Goal: Task Accomplishment & Management: Manage account settings

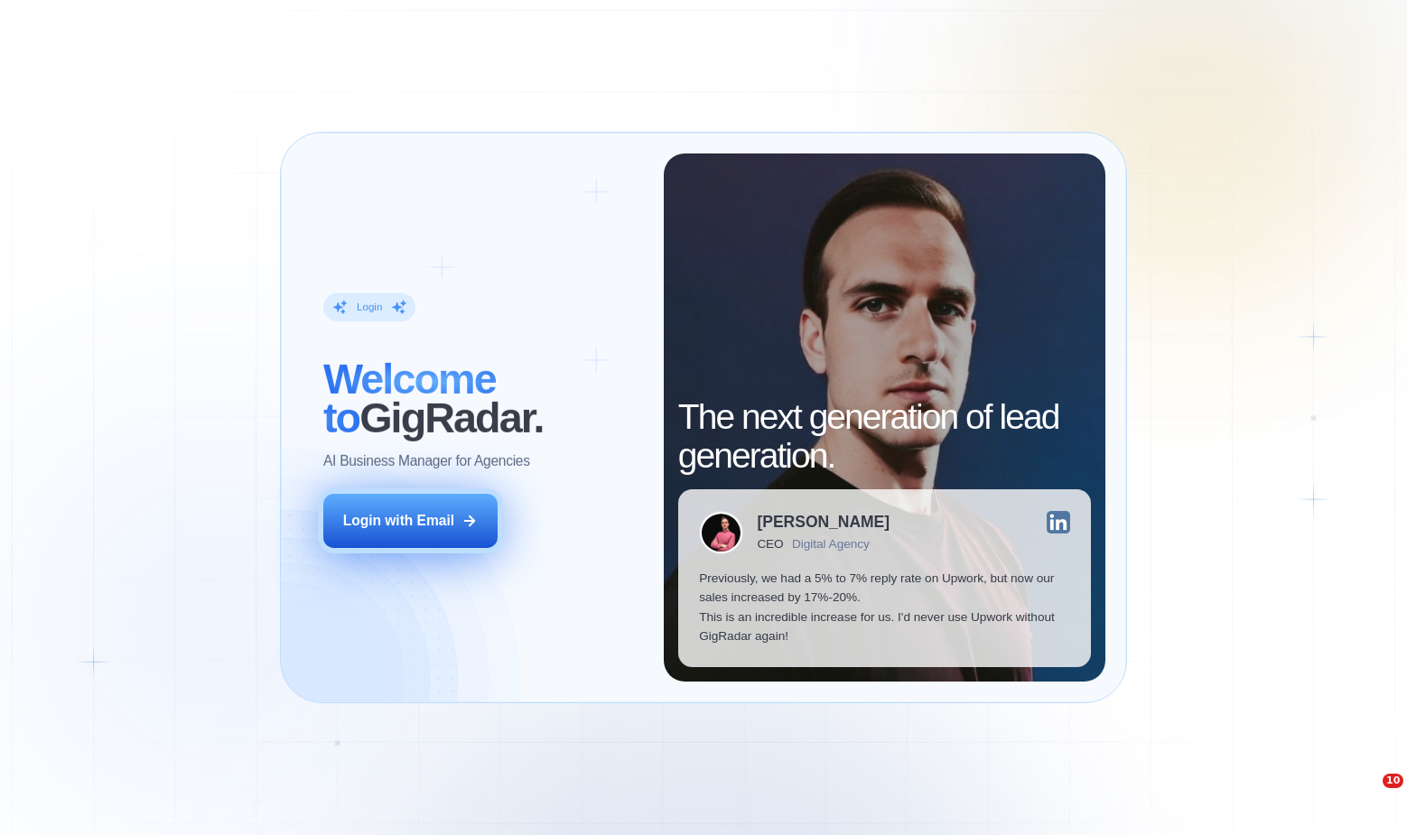
click at [443, 520] on div "Login with Email" at bounding box center [398, 520] width 111 height 19
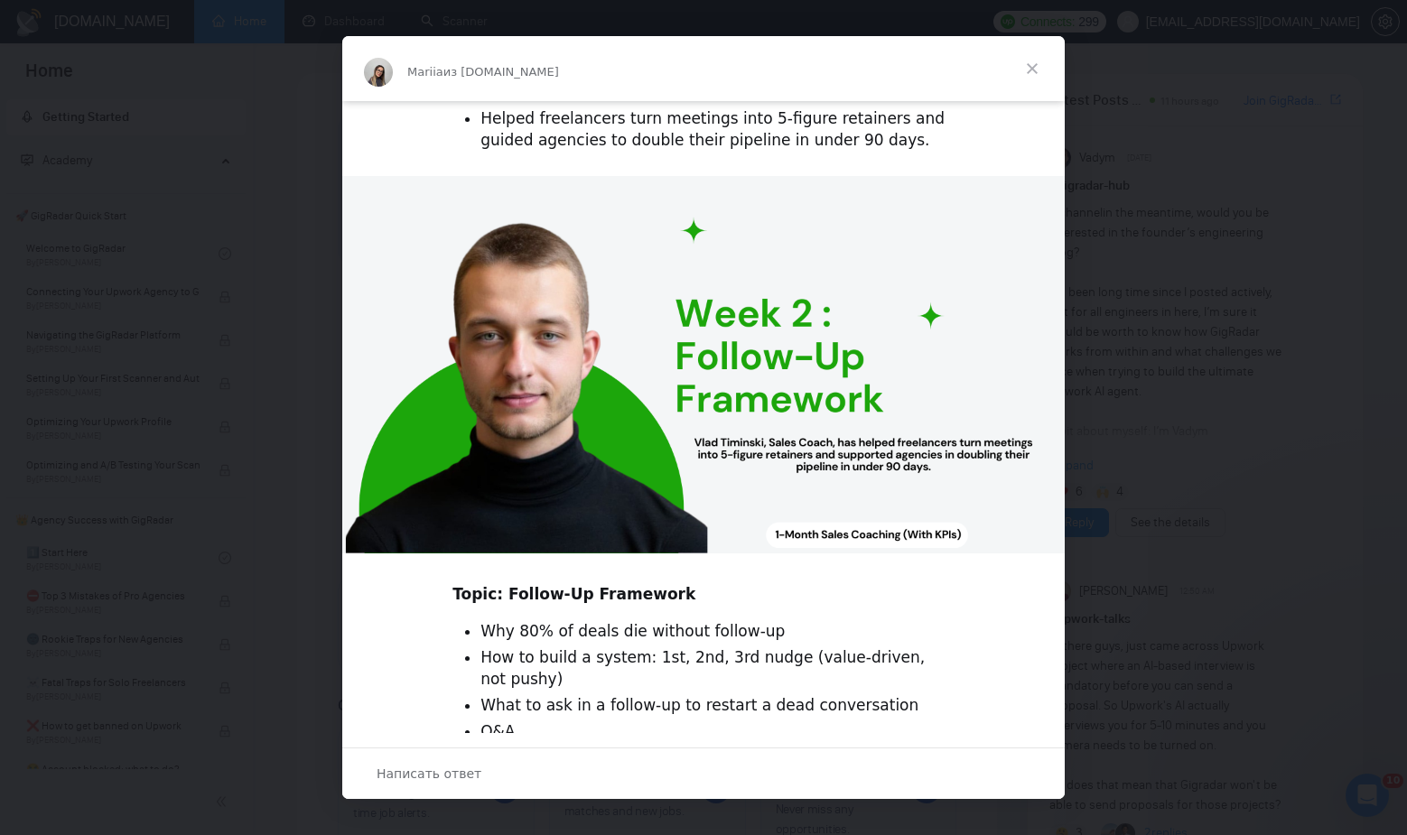
scroll to position [398, 0]
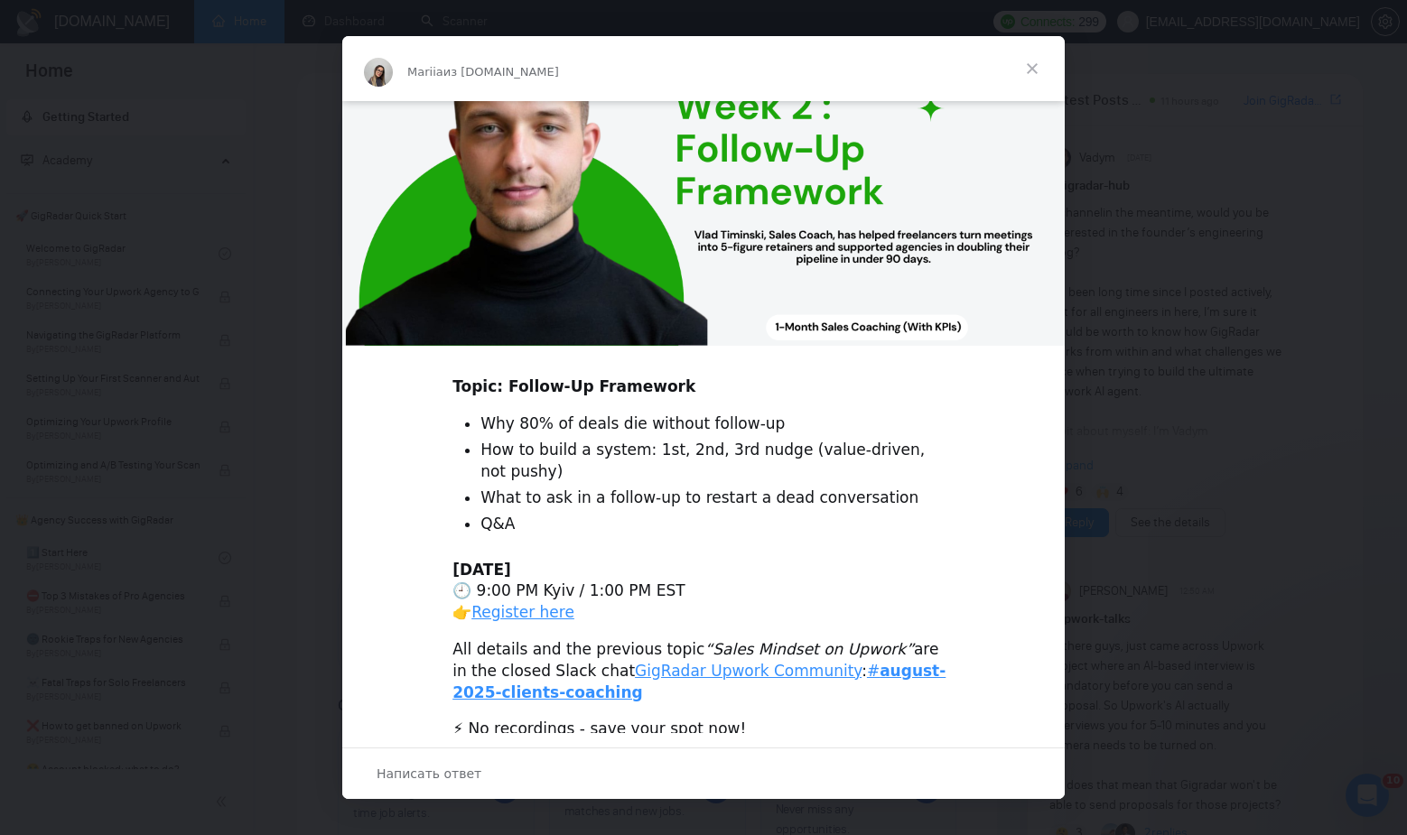
click at [1033, 66] on span "Закрыть" at bounding box center [1031, 68] width 65 height 65
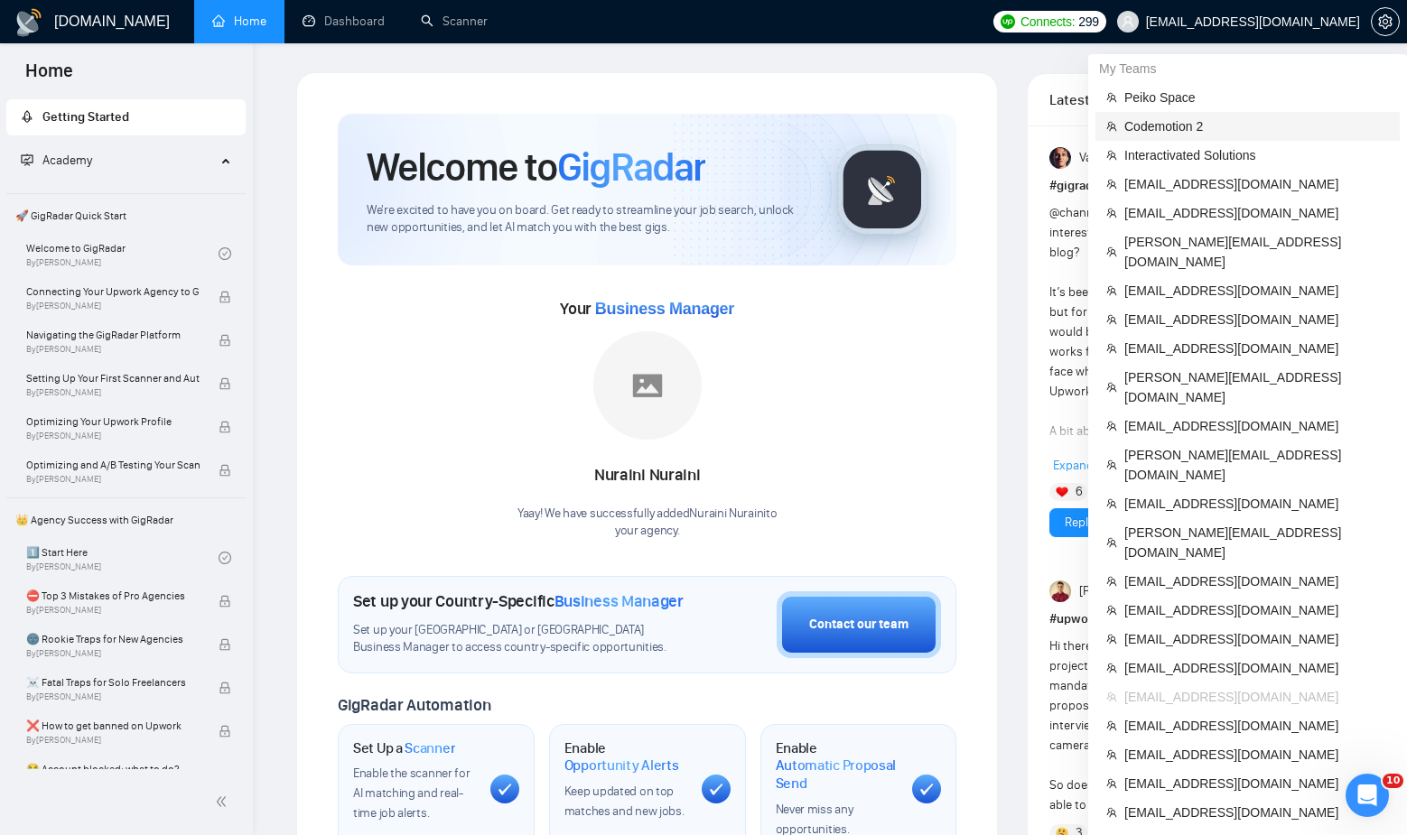
click at [1197, 130] on span "Codemotion 2" at bounding box center [1256, 126] width 265 height 20
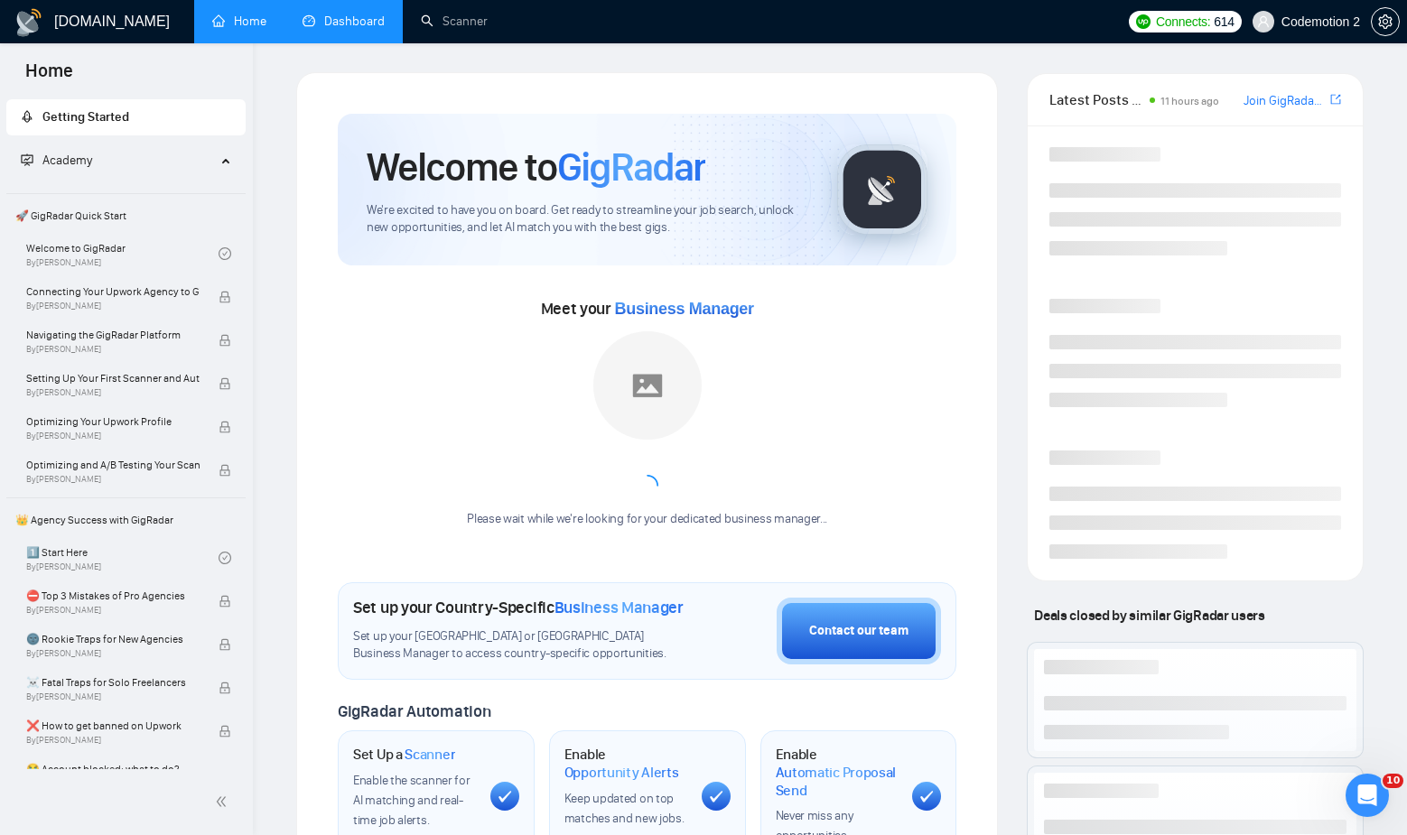
click at [322, 26] on link "Dashboard" at bounding box center [343, 21] width 82 height 15
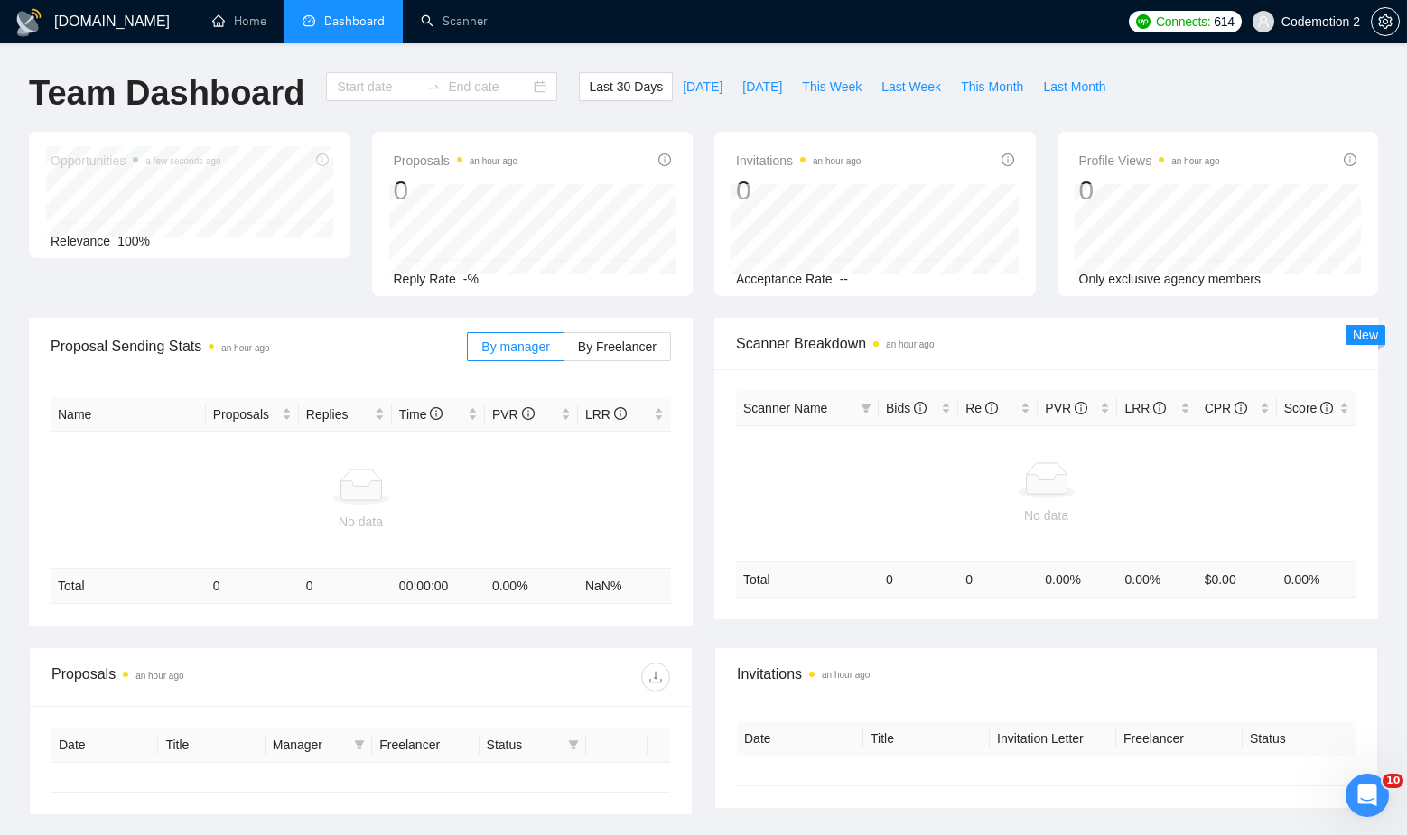
type input "[DATE]"
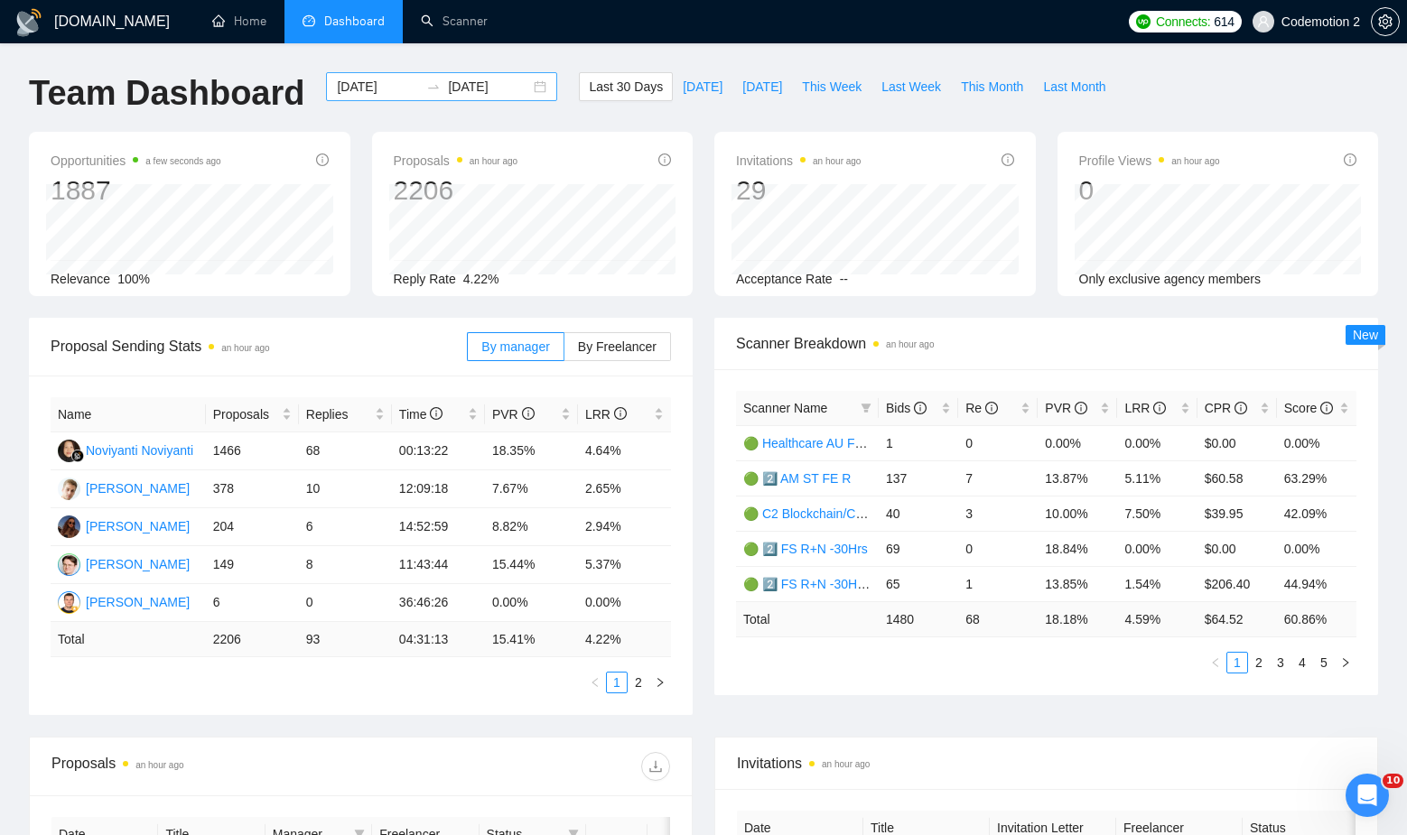
click at [522, 83] on div "[DATE] [DATE]" at bounding box center [441, 86] width 231 height 29
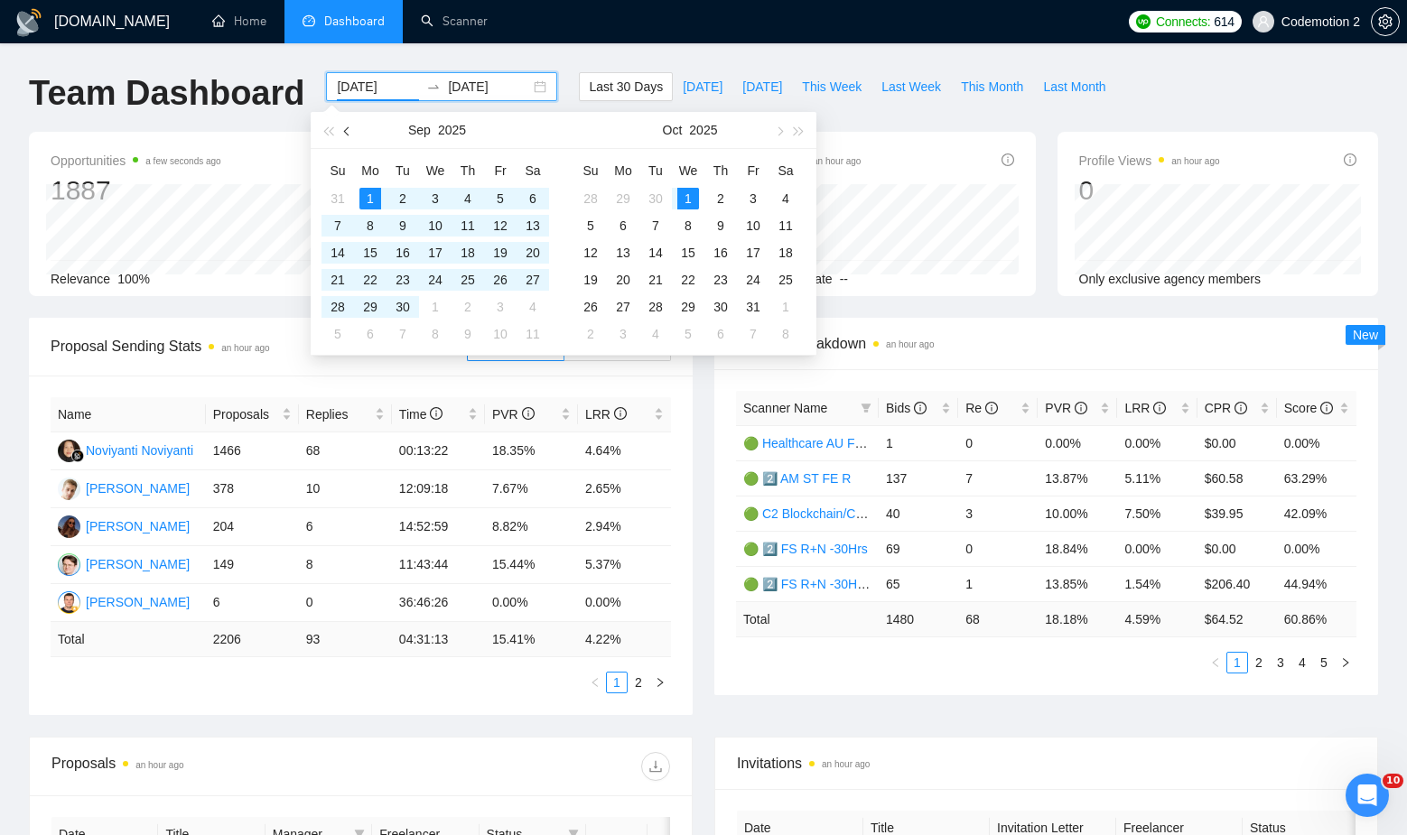
click at [346, 137] on button "button" at bounding box center [348, 130] width 20 height 36
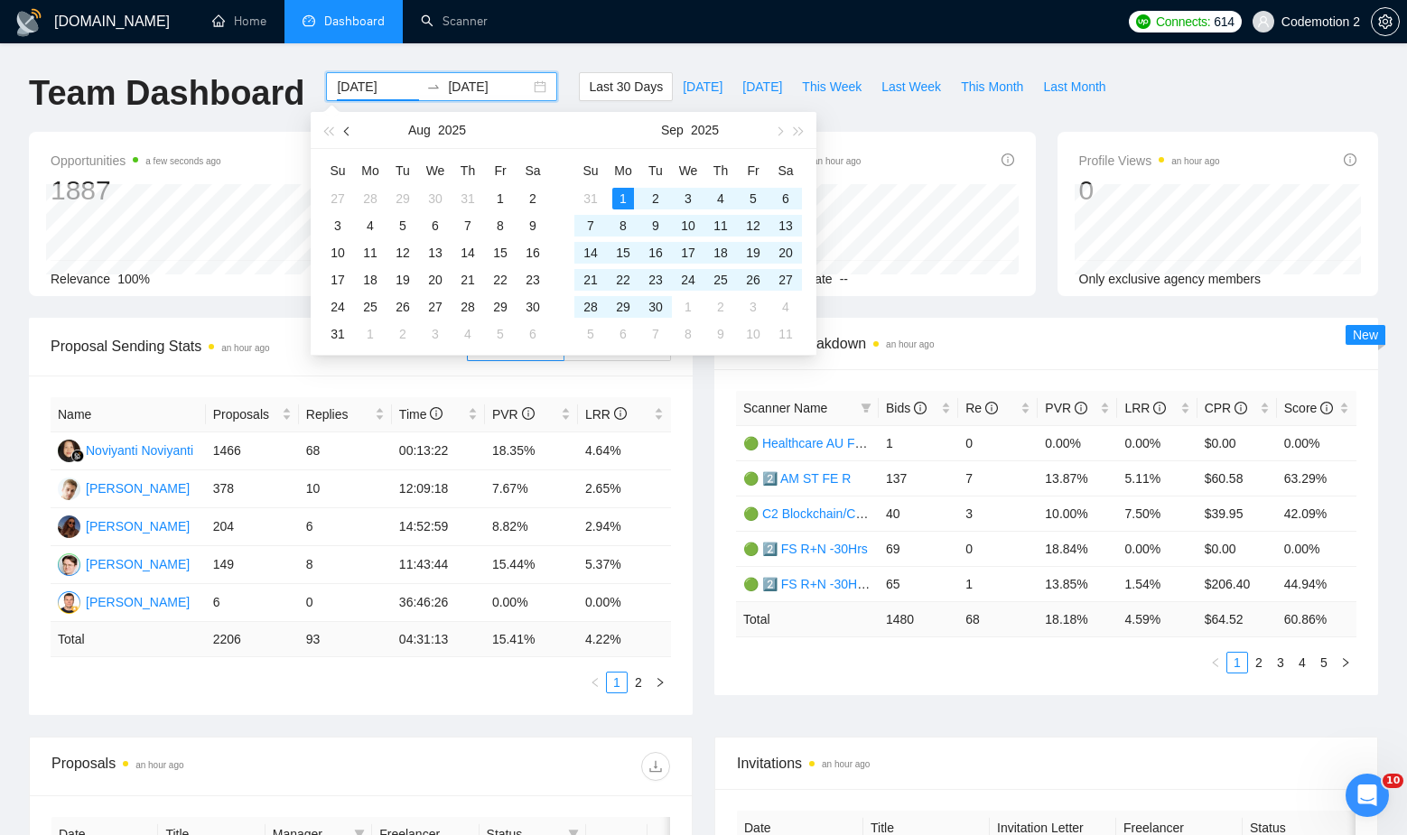
click at [346, 137] on button "button" at bounding box center [348, 130] width 20 height 36
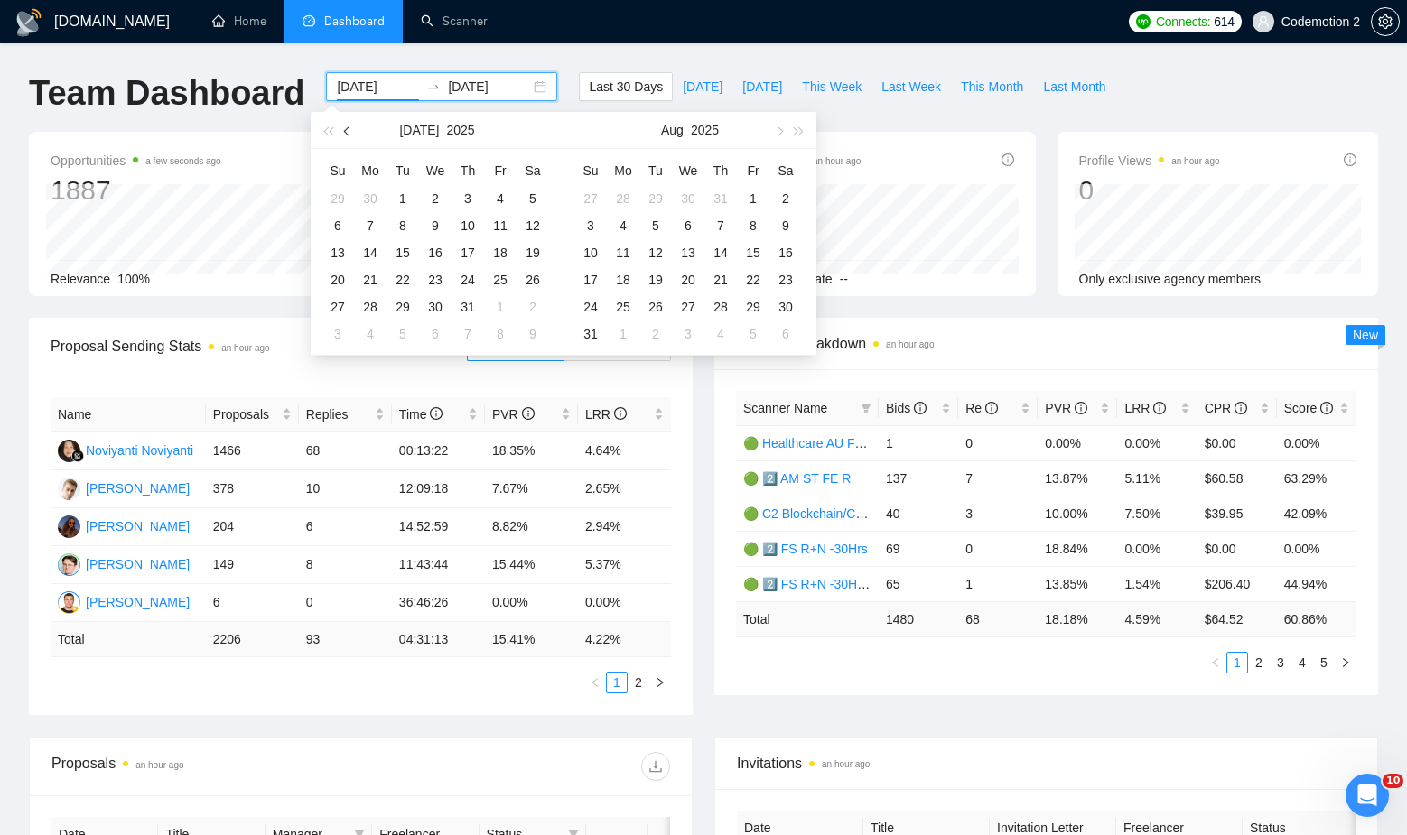
click at [346, 137] on button "button" at bounding box center [348, 130] width 20 height 36
type input "[DATE]"
click at [688, 251] on div "16" at bounding box center [688, 253] width 22 height 22
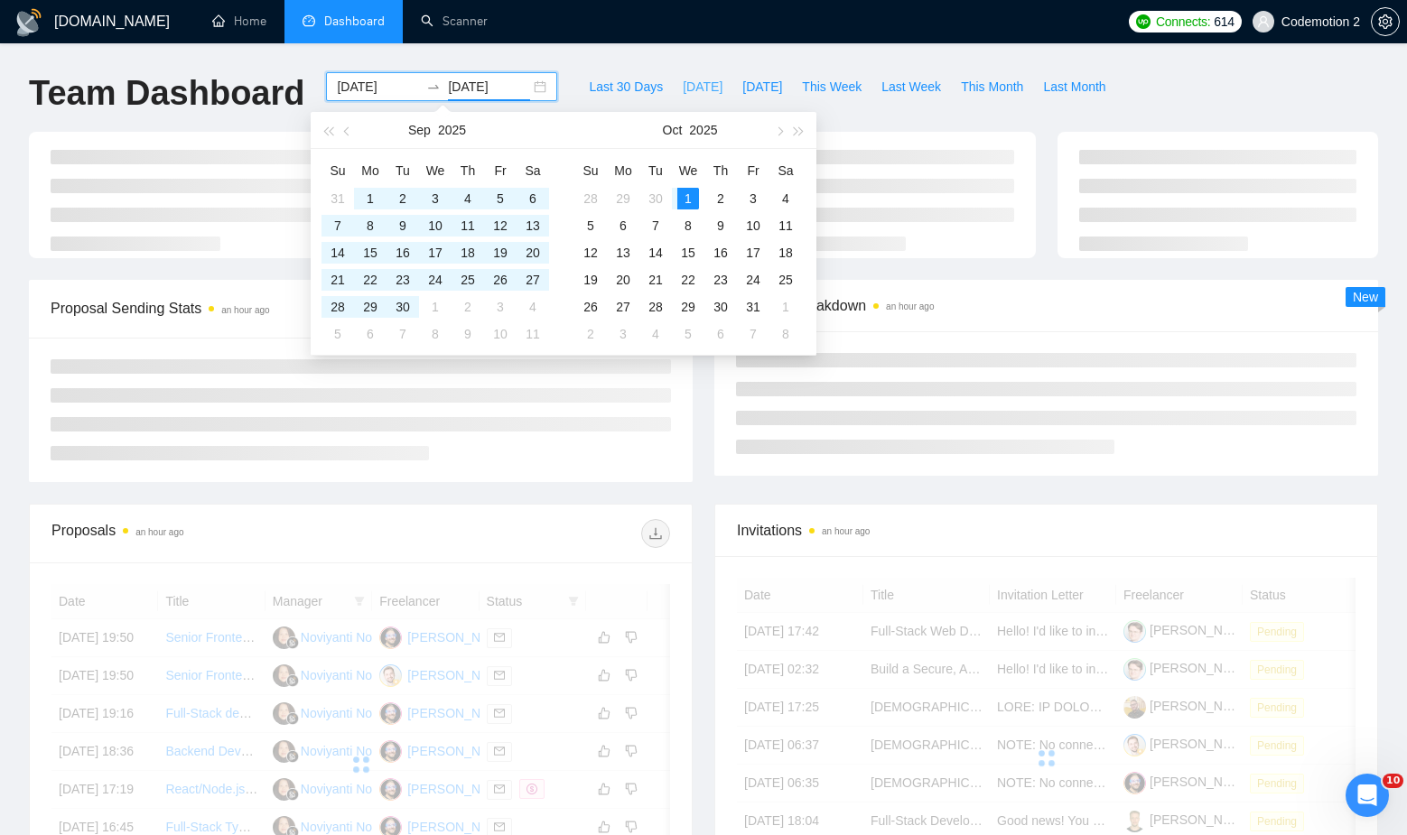
type input "[DATE]"
click at [804, 56] on div "[DOMAIN_NAME] Home Dashboard Scanner Connects: 614 Codemotion 2 Team Dashboard …" at bounding box center [703, 609] width 1407 height 1218
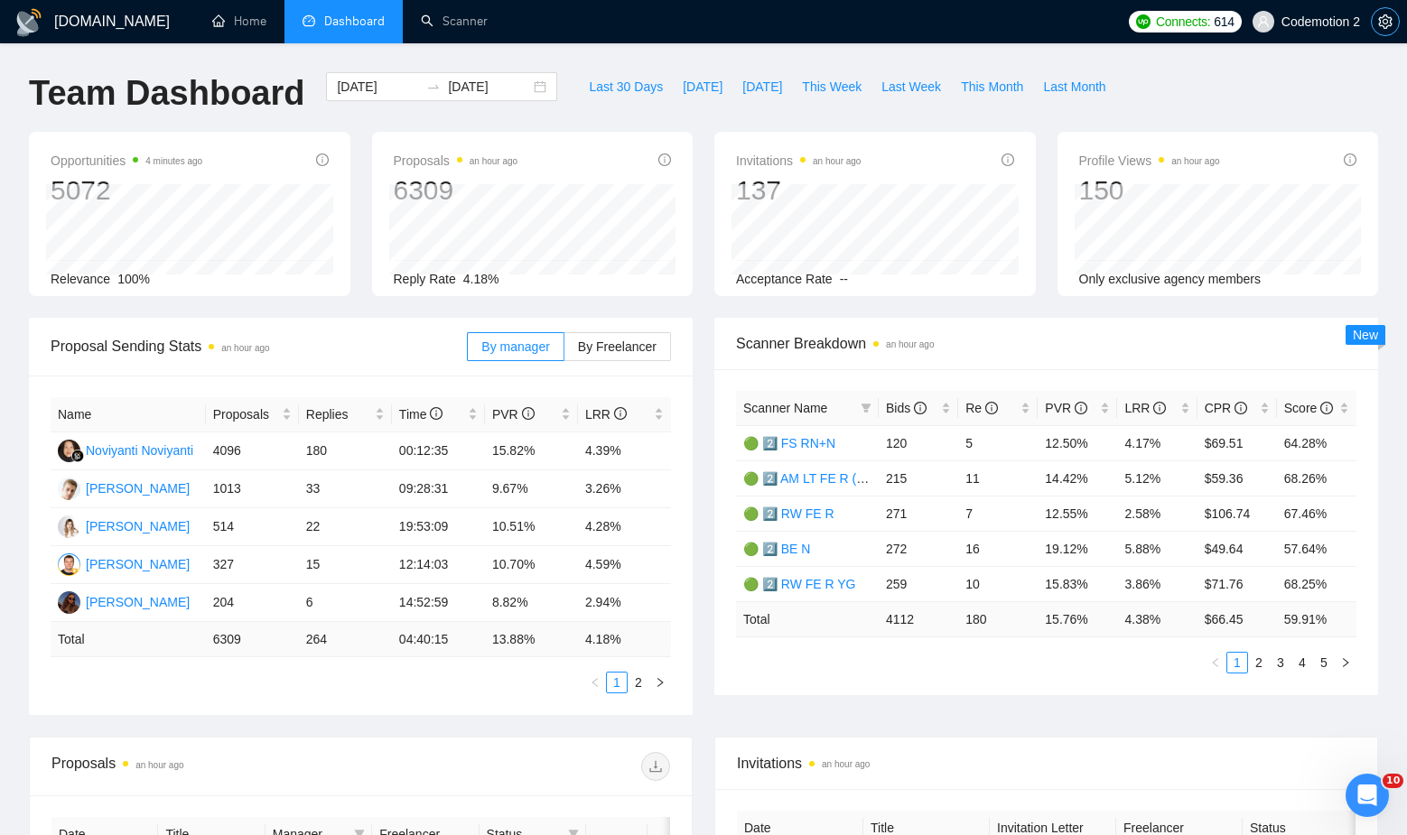
click at [1395, 13] on button "button" at bounding box center [1385, 21] width 29 height 29
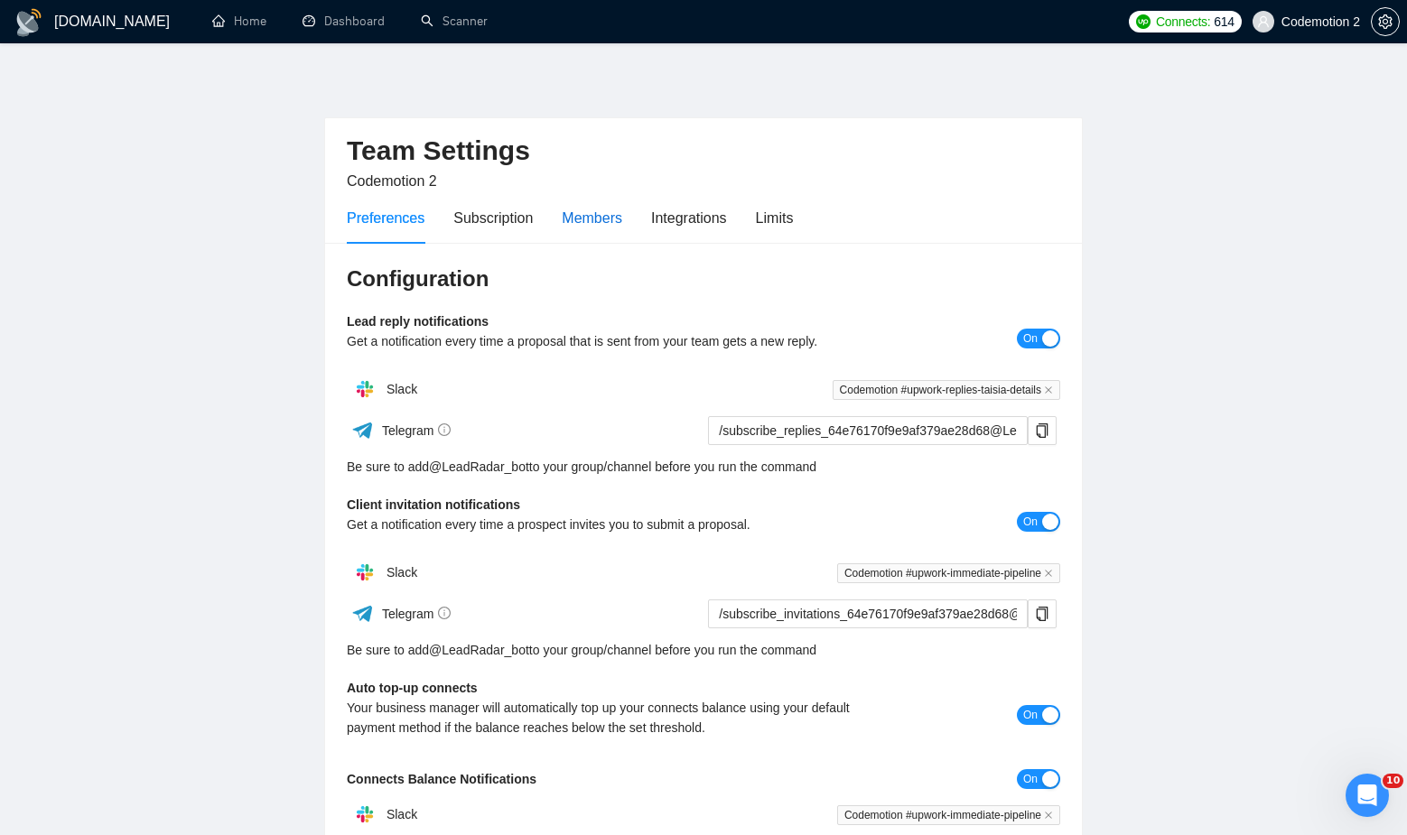
click at [618, 212] on div "Members" at bounding box center [592, 218] width 60 height 23
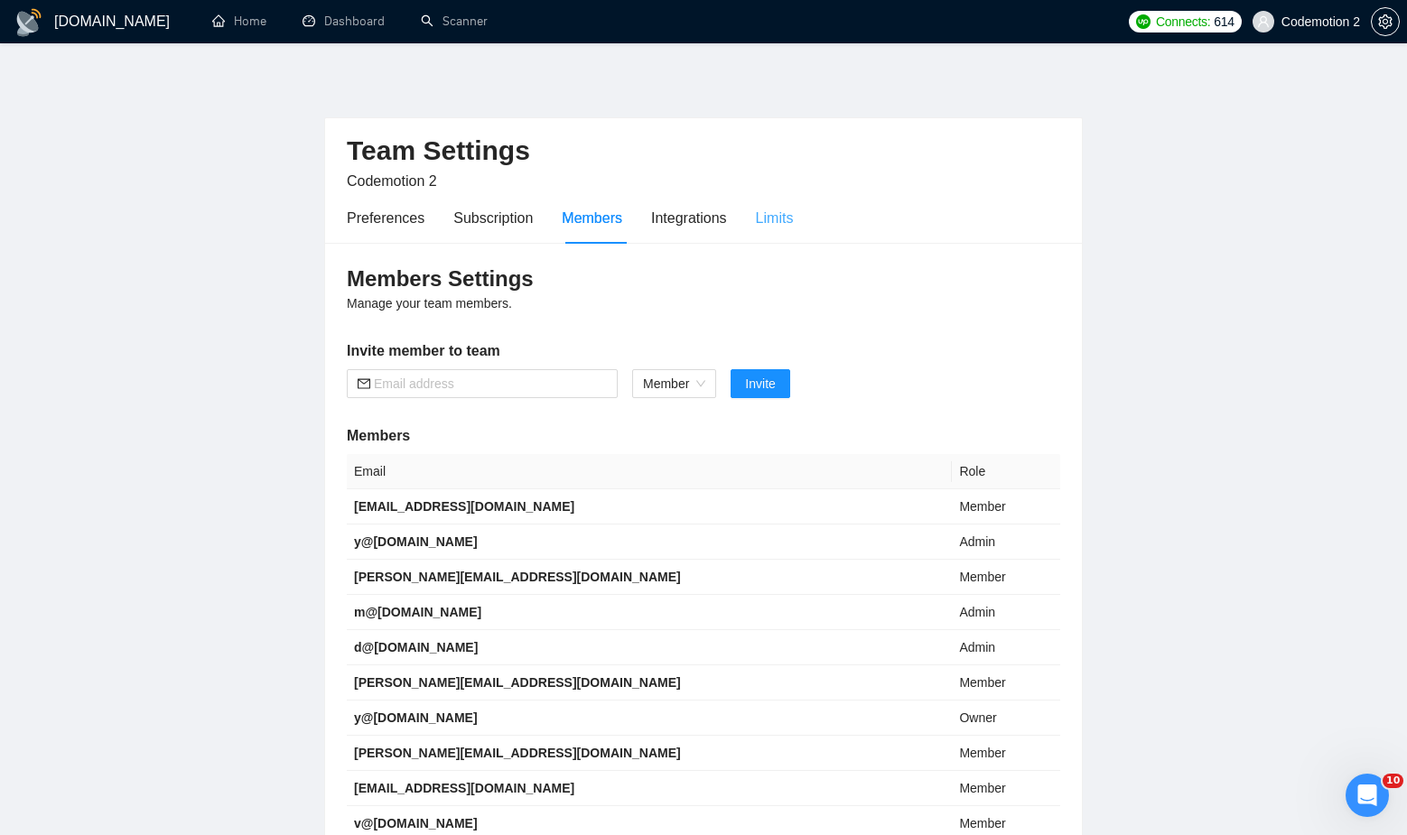
click at [789, 230] on div "Limits" at bounding box center [775, 217] width 38 height 51
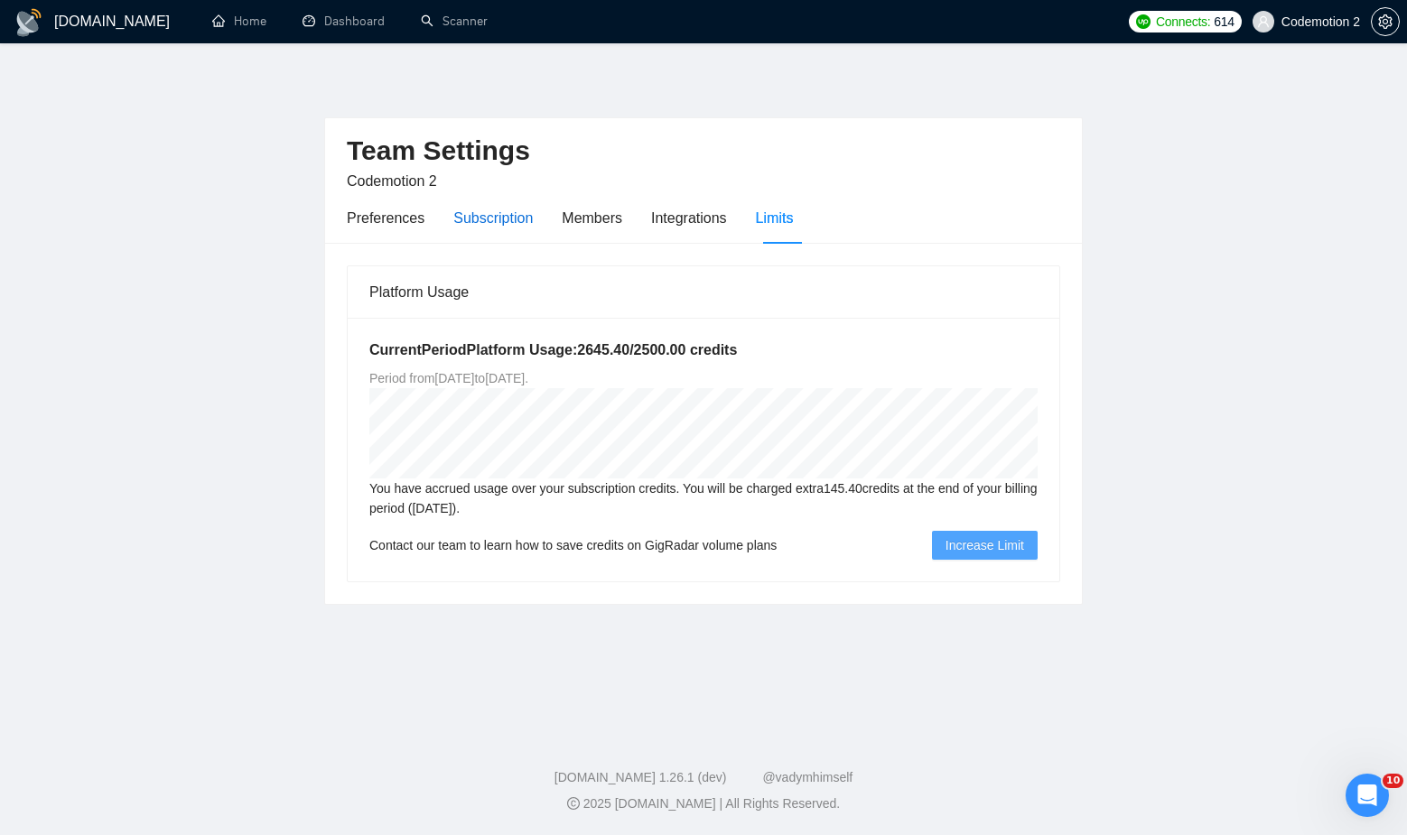
click at [515, 228] on div "Subscription" at bounding box center [492, 218] width 79 height 23
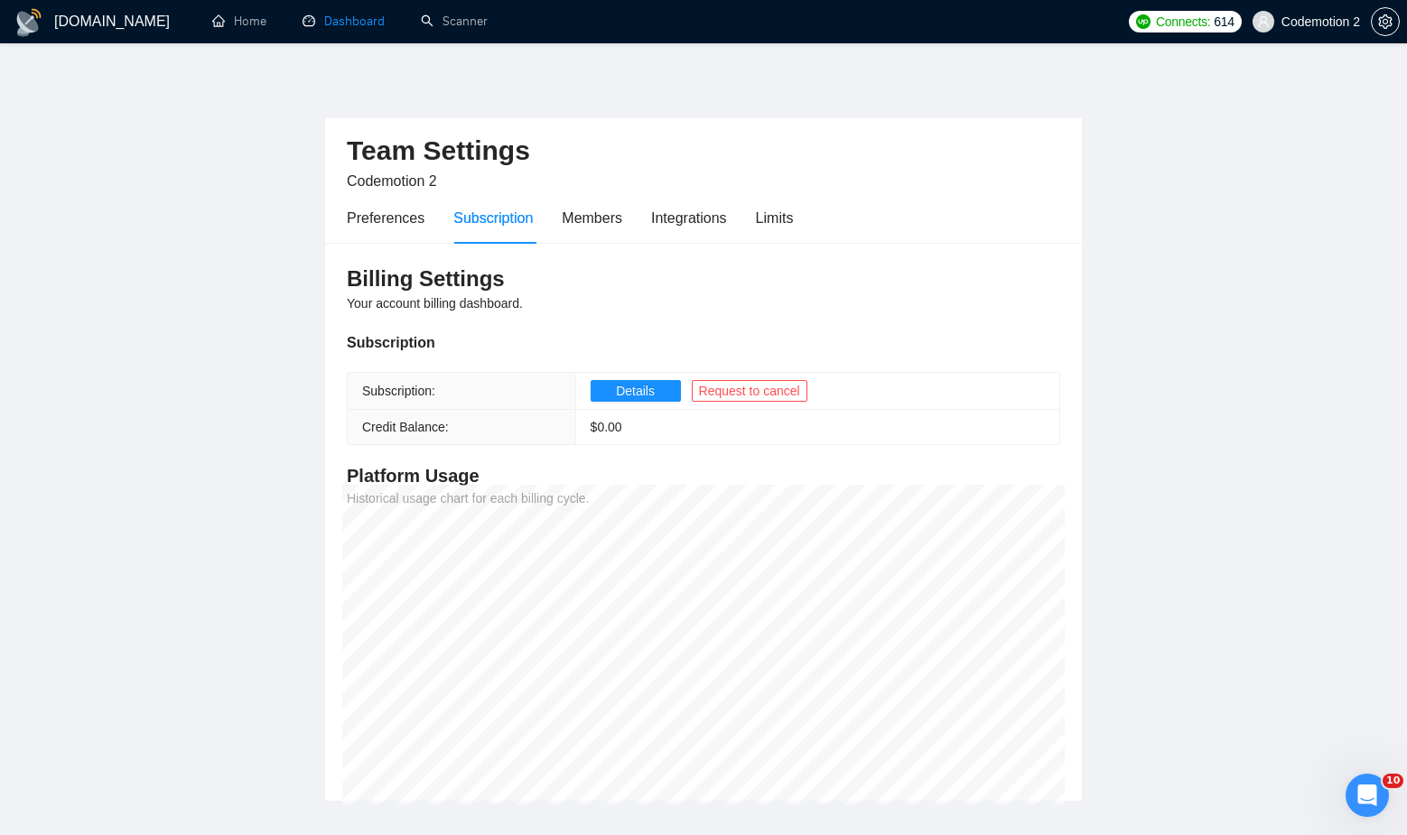
click at [358, 21] on link "Dashboard" at bounding box center [343, 21] width 82 height 15
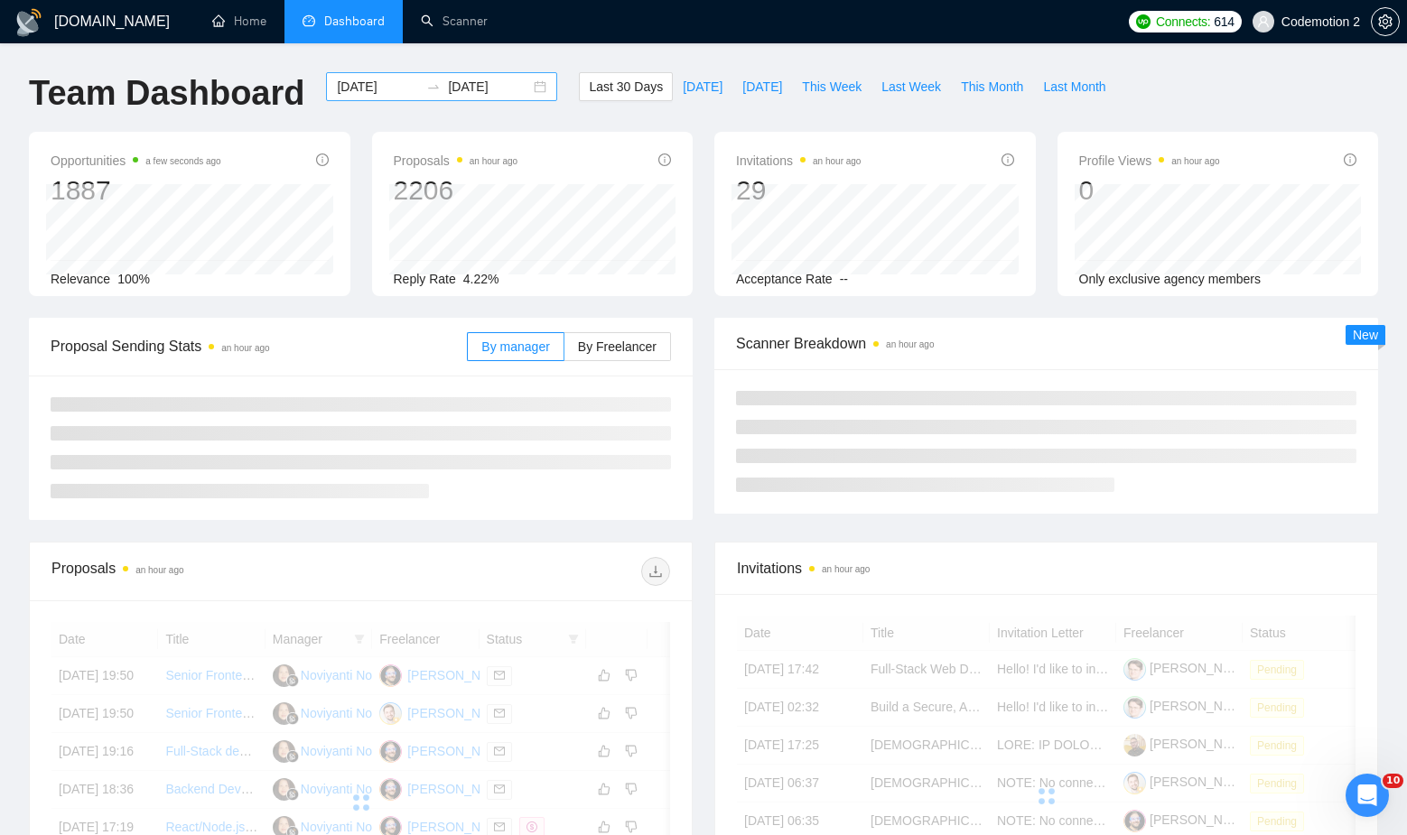
click at [522, 80] on div "[DATE] [DATE]" at bounding box center [441, 86] width 231 height 29
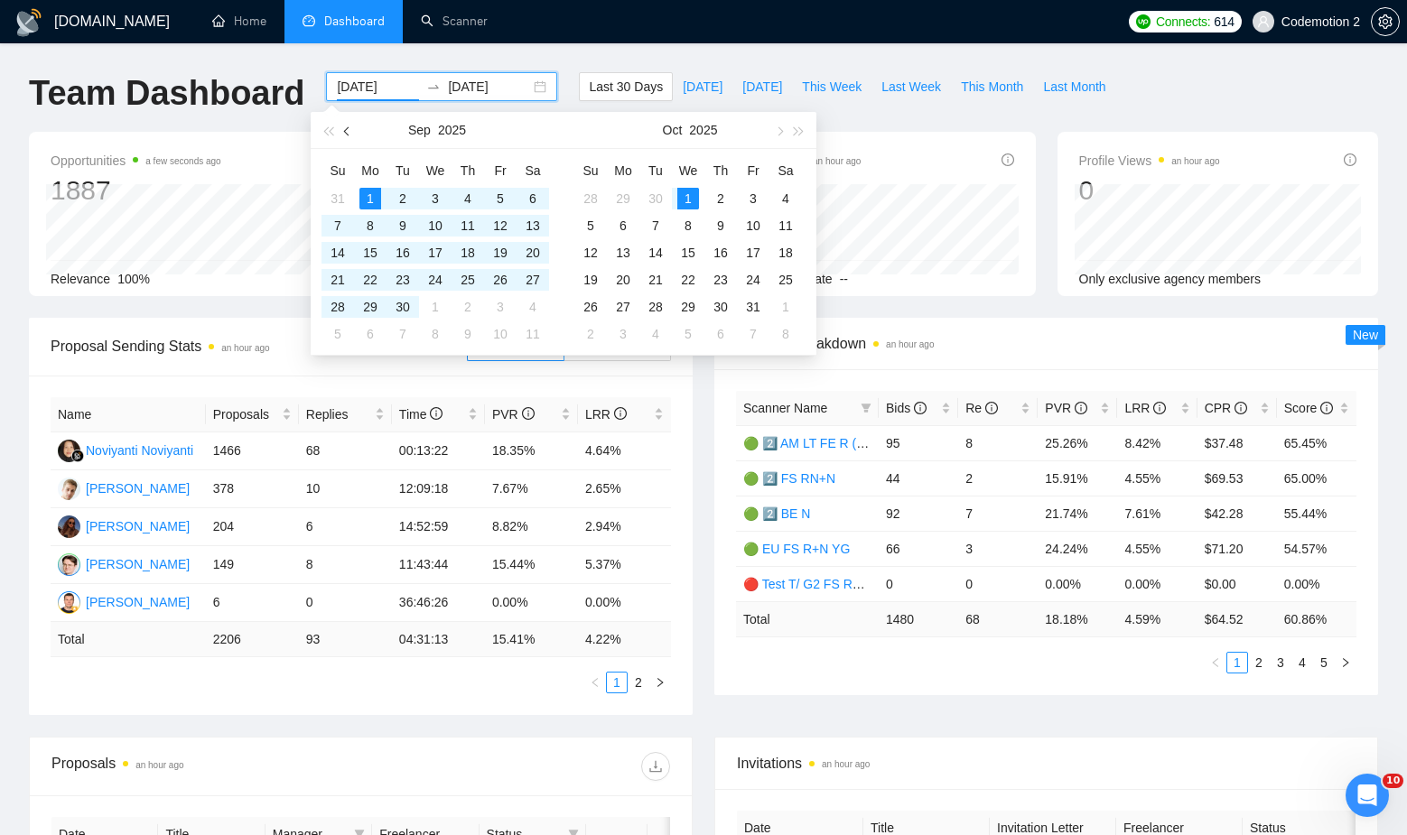
click at [348, 127] on span "button" at bounding box center [348, 130] width 9 height 9
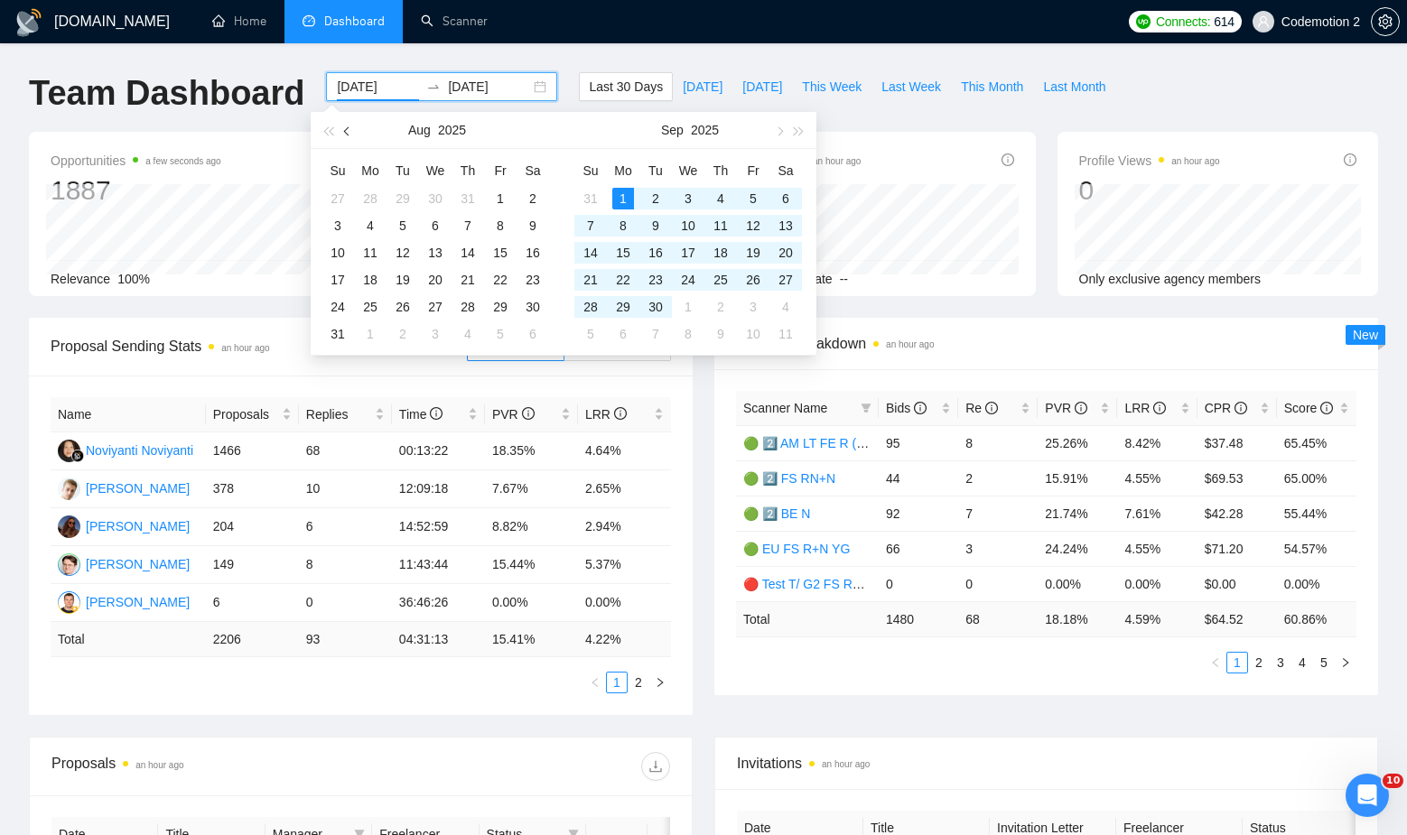
click at [348, 127] on span "button" at bounding box center [348, 130] width 9 height 9
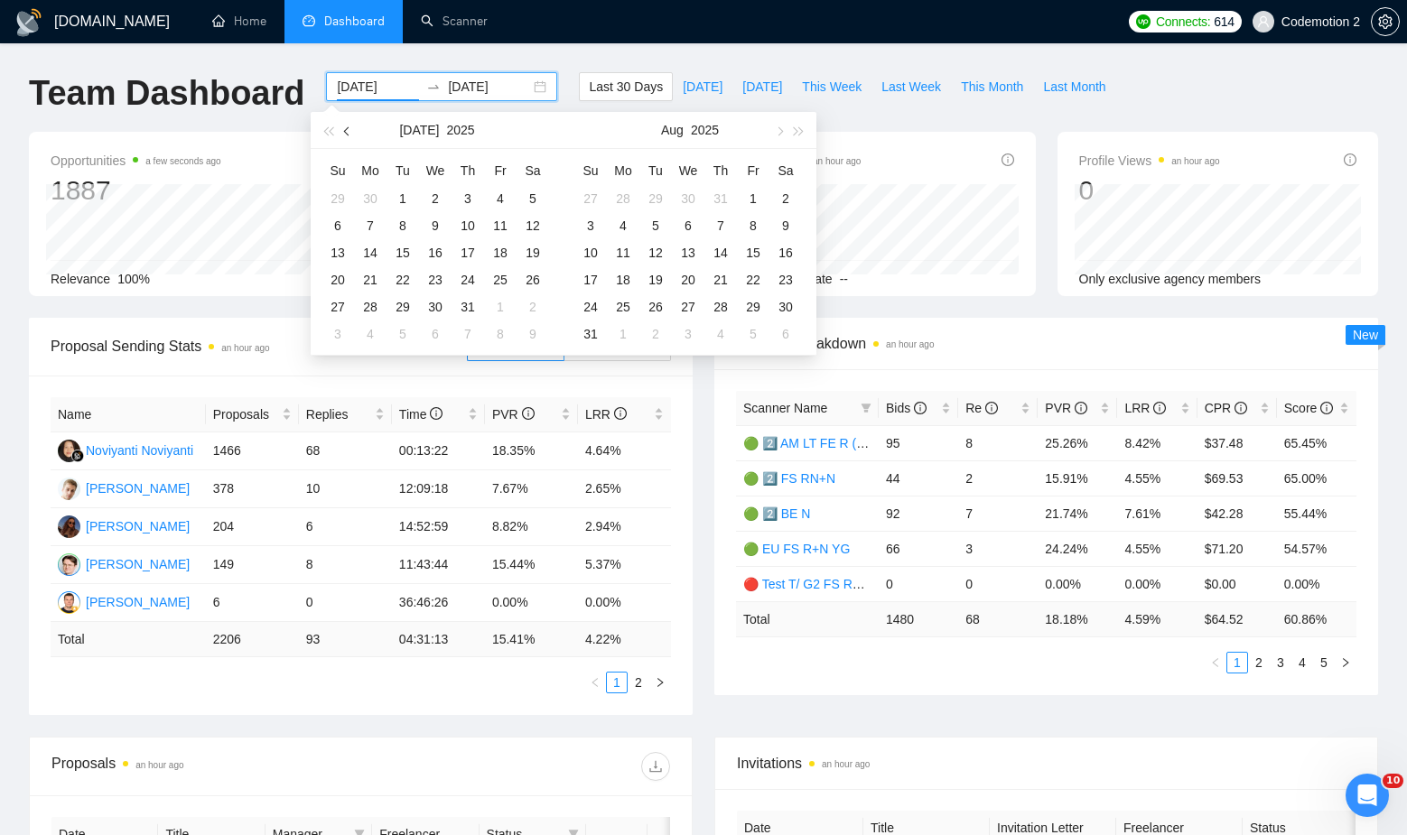
click at [348, 127] on span "button" at bounding box center [348, 130] width 9 height 9
type input "[DATE]"
click at [691, 256] on div "16" at bounding box center [688, 253] width 22 height 22
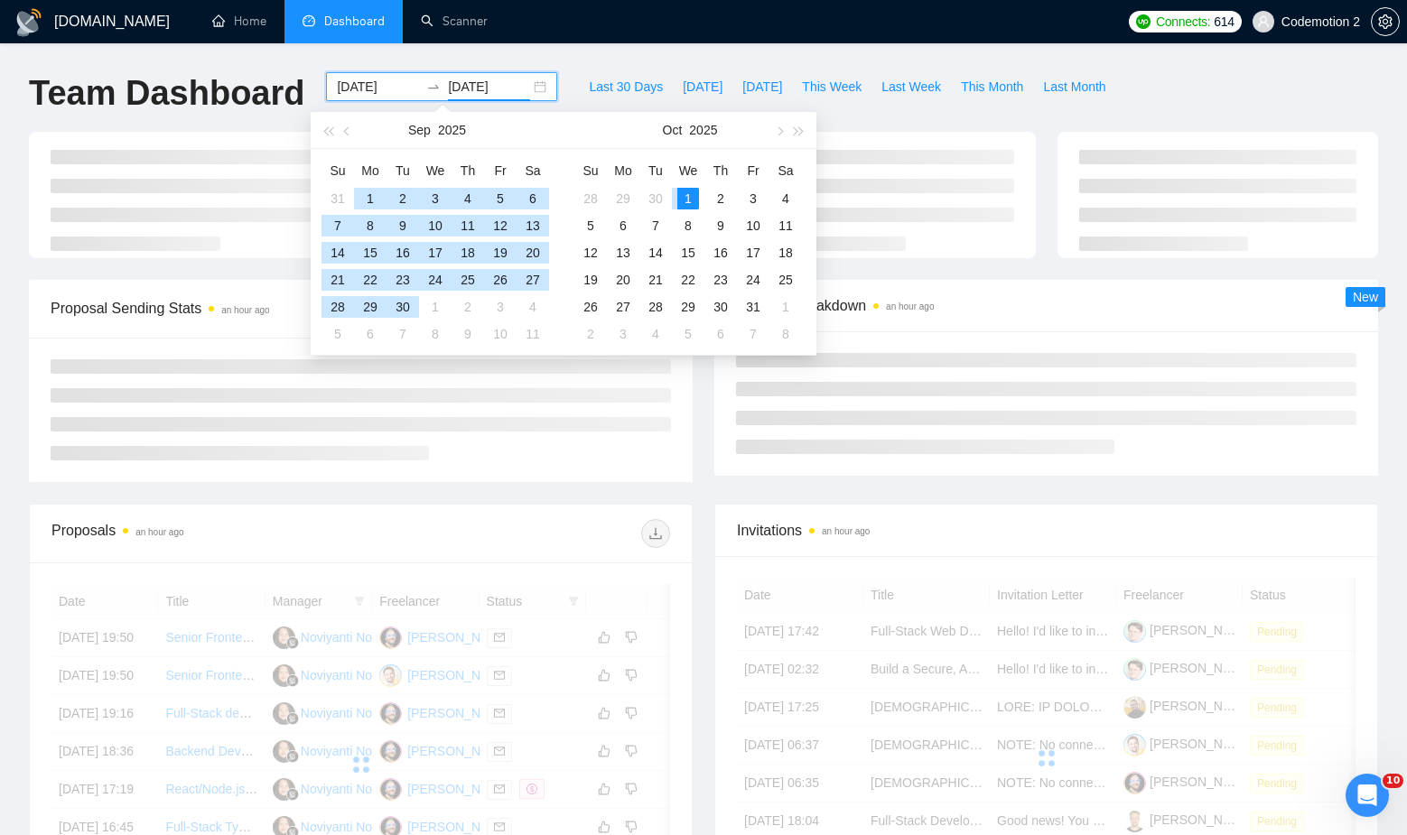
type input "[DATE]"
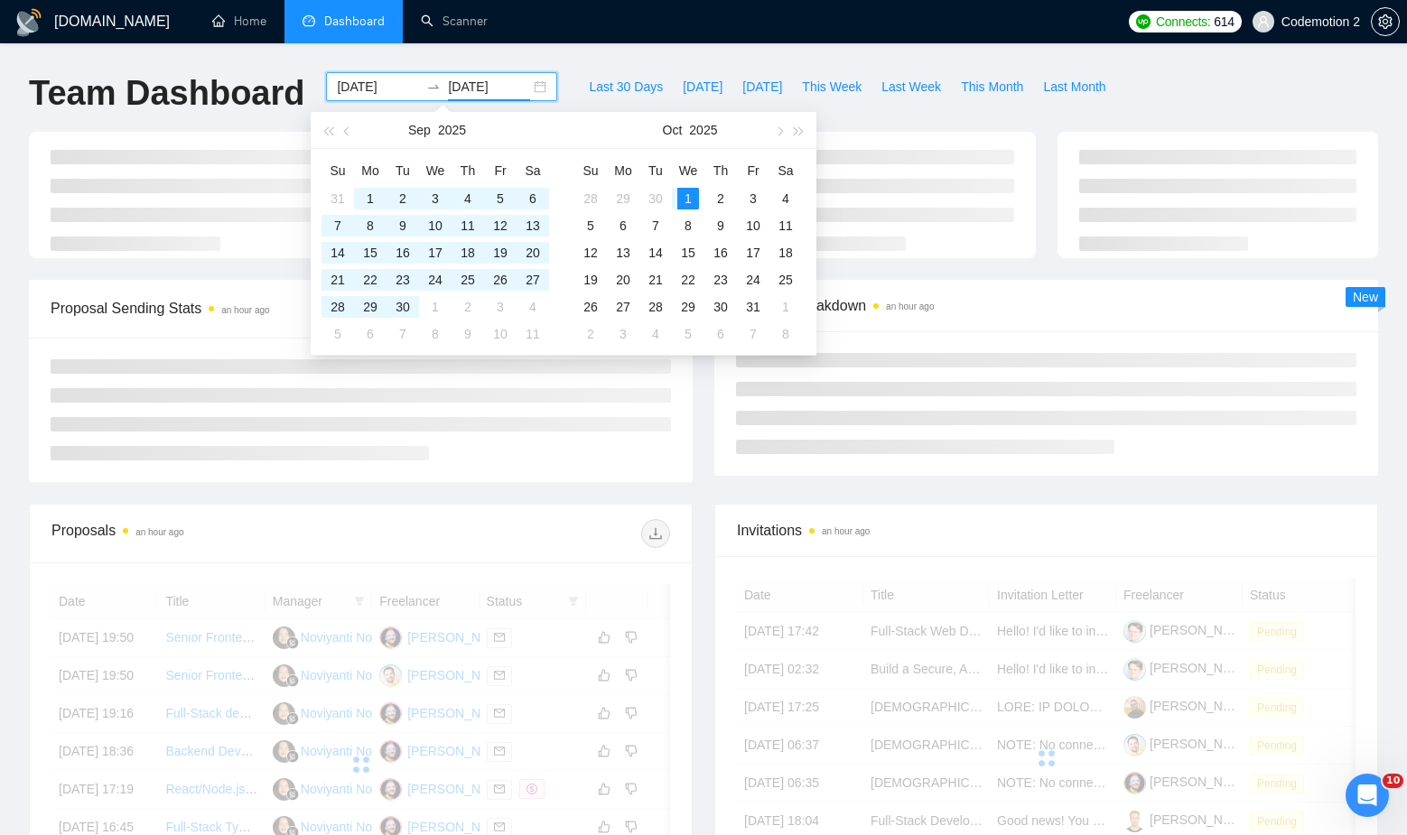
click at [740, 55] on div "[DOMAIN_NAME] Home Dashboard Scanner Connects: 614 Codemotion 2 Team Dashboard …" at bounding box center [703, 609] width 1407 height 1218
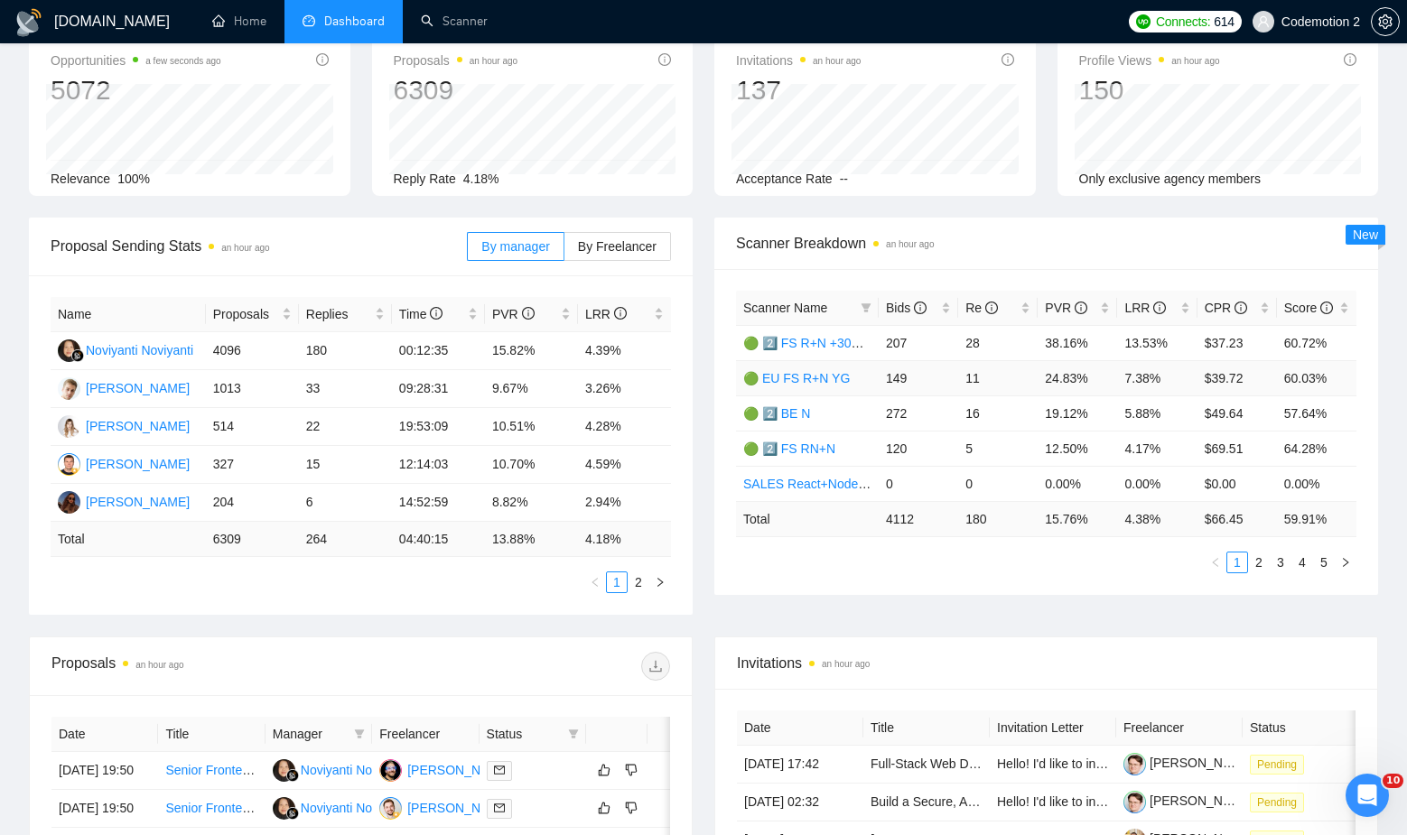
scroll to position [76, 0]
